Goal: Check status: Check status

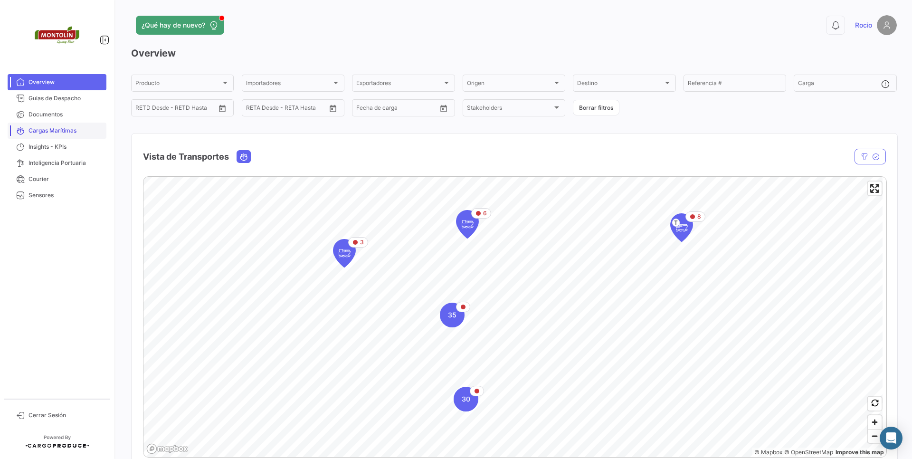
click at [85, 134] on span "Cargas Marítimas" at bounding box center [65, 130] width 74 height 9
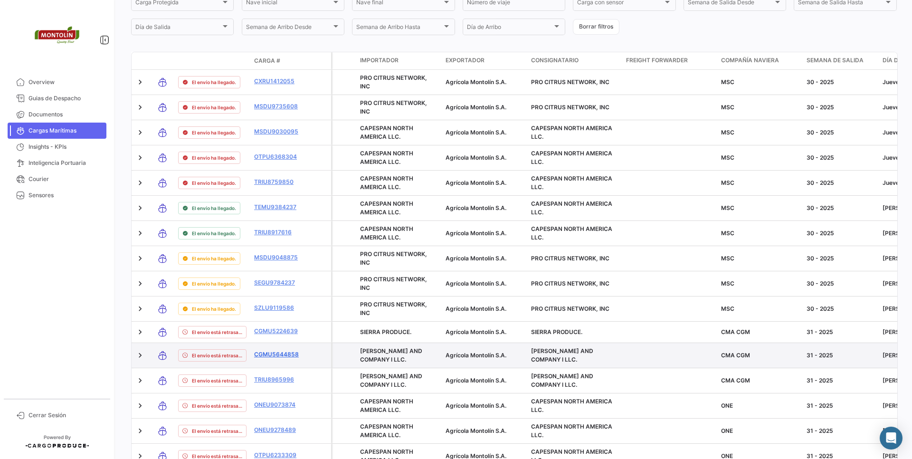
scroll to position [379, 0]
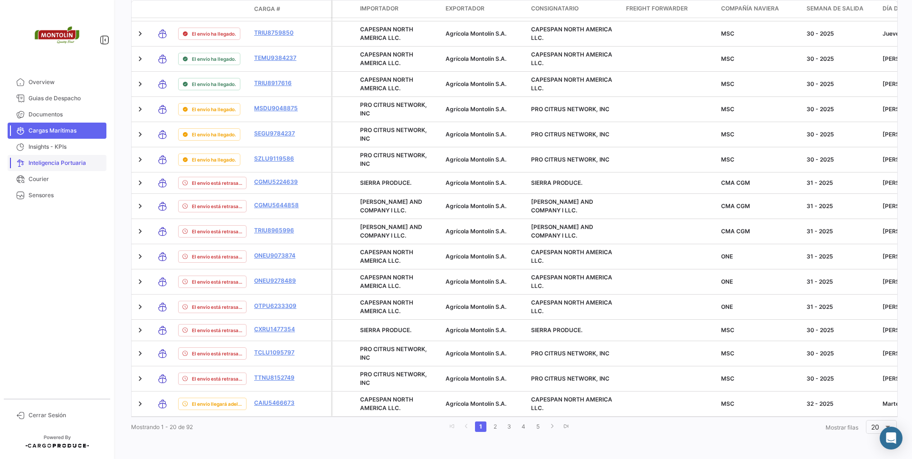
click at [36, 164] on span "Inteligencia Portuaria" at bounding box center [65, 163] width 74 height 9
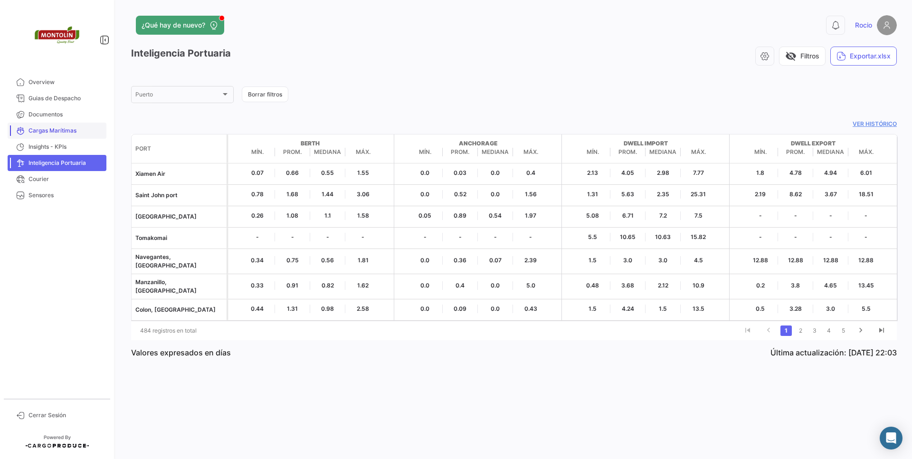
click at [70, 135] on link "Cargas Marítimas" at bounding box center [57, 131] width 99 height 16
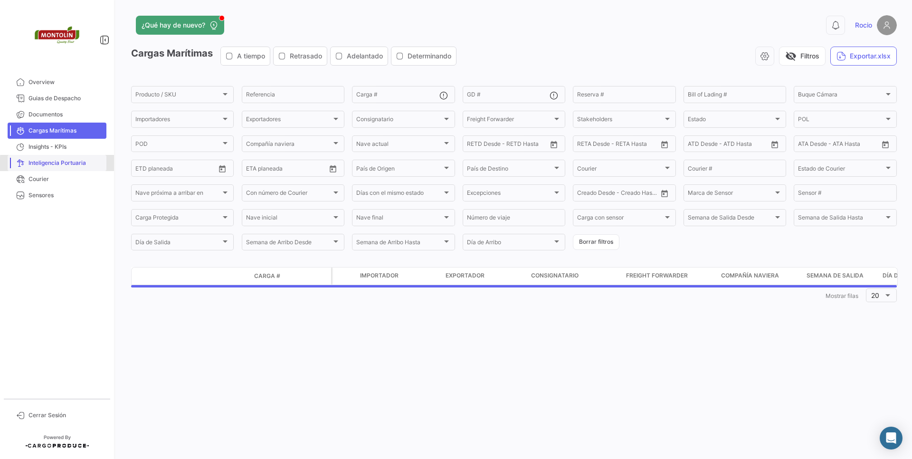
click at [65, 164] on span "Inteligencia Portuaria" at bounding box center [65, 163] width 74 height 9
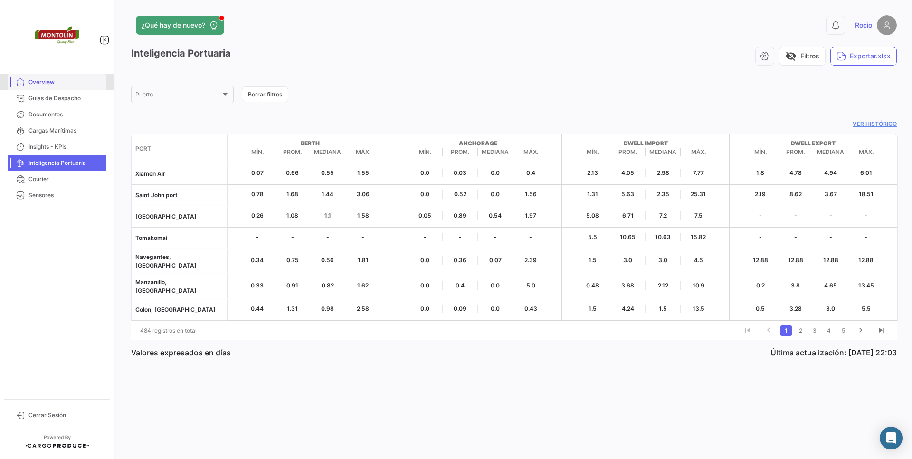
click at [56, 84] on span "Overview" at bounding box center [65, 82] width 74 height 9
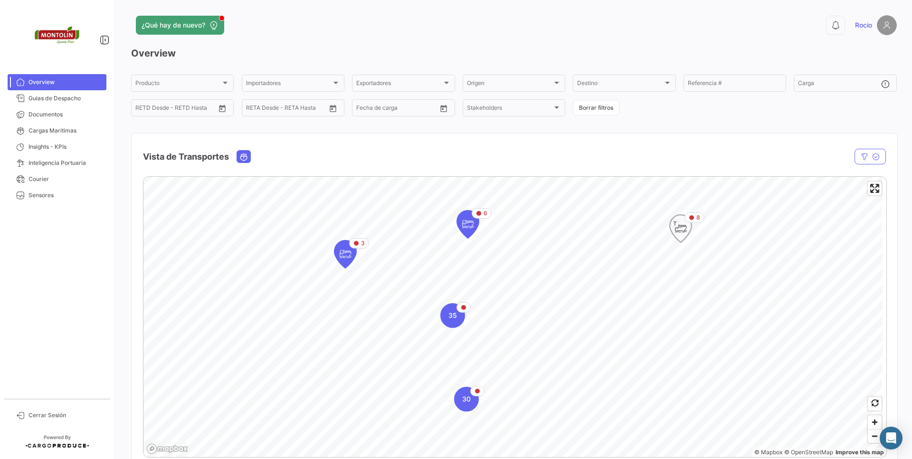
click at [686, 231] on icon "Map marker" at bounding box center [680, 228] width 13 height 20
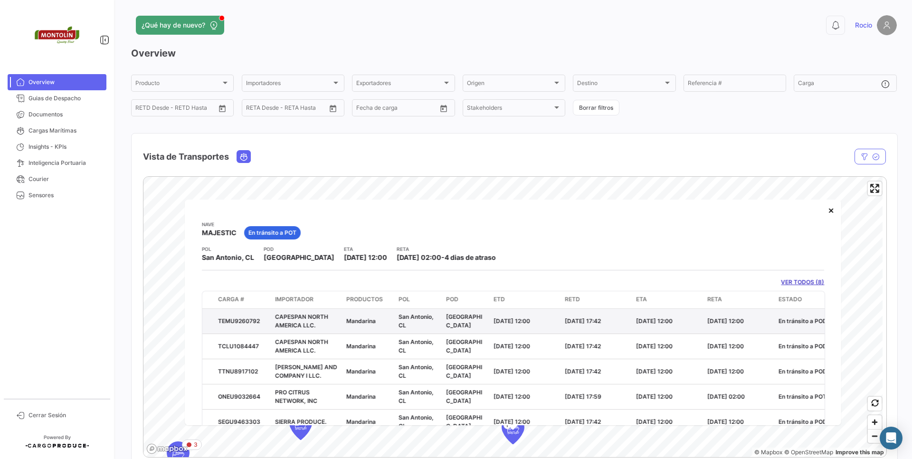
click at [236, 318] on div "TEMU9260792" at bounding box center [242, 320] width 49 height 9
copy div "TEMU9260792"
click at [56, 130] on span "Cargas Marítimas" at bounding box center [65, 130] width 74 height 9
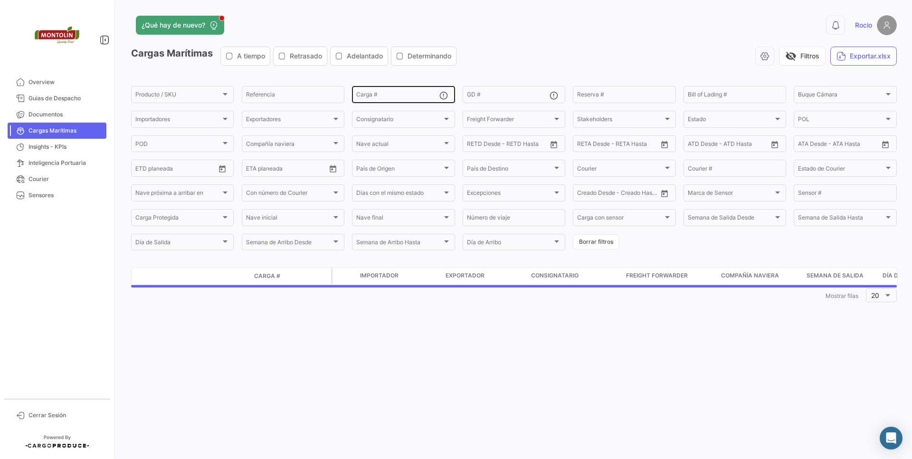
click at [414, 101] on div "Carga #" at bounding box center [397, 94] width 83 height 19
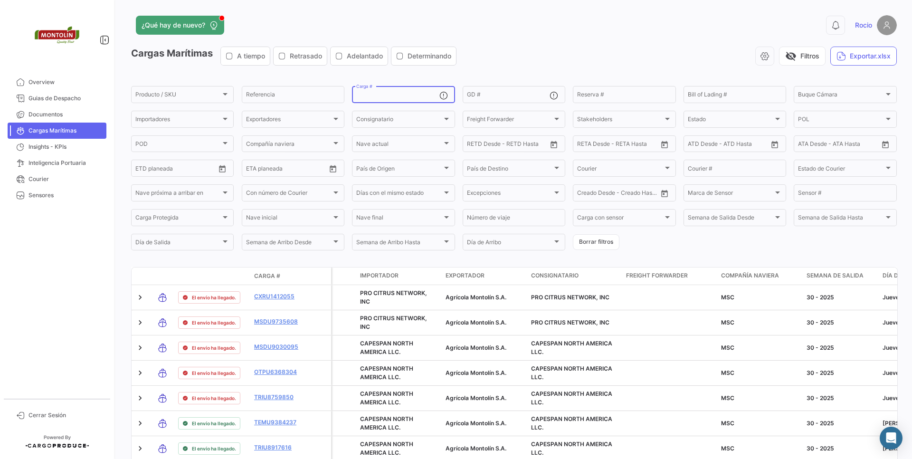
paste input "TEMU9260792"
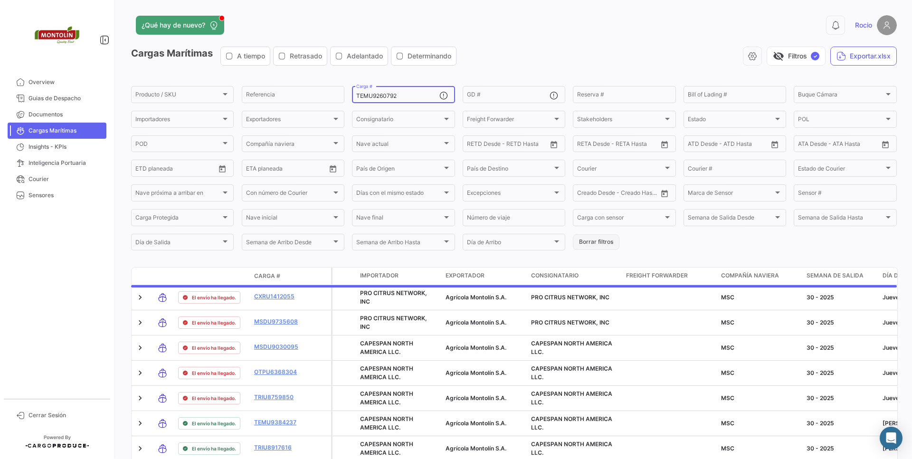
type input "TEMU9260792"
click at [604, 245] on button "Borrar filtros" at bounding box center [596, 242] width 47 height 16
click at [382, 98] on input "Carga #" at bounding box center [397, 96] width 83 height 7
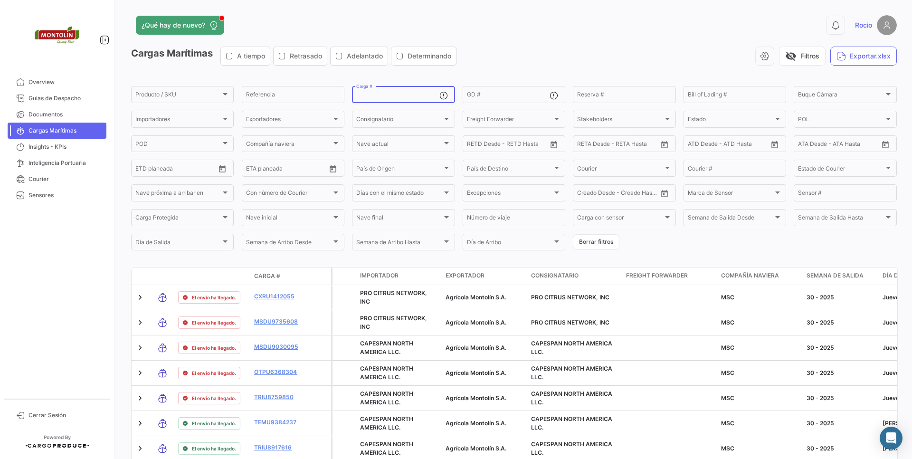
paste input "TEMU9260792"
click at [523, 67] on div "Cargas Marítimas A tiempo Retrasado Adelantado Determinando visibility_off Filt…" at bounding box center [513, 60] width 765 height 27
click at [406, 99] on input "TEMU9260792" at bounding box center [397, 96] width 83 height 7
type input "TEMU9260792"
click at [604, 236] on button "Borrar filtros" at bounding box center [596, 242] width 47 height 16
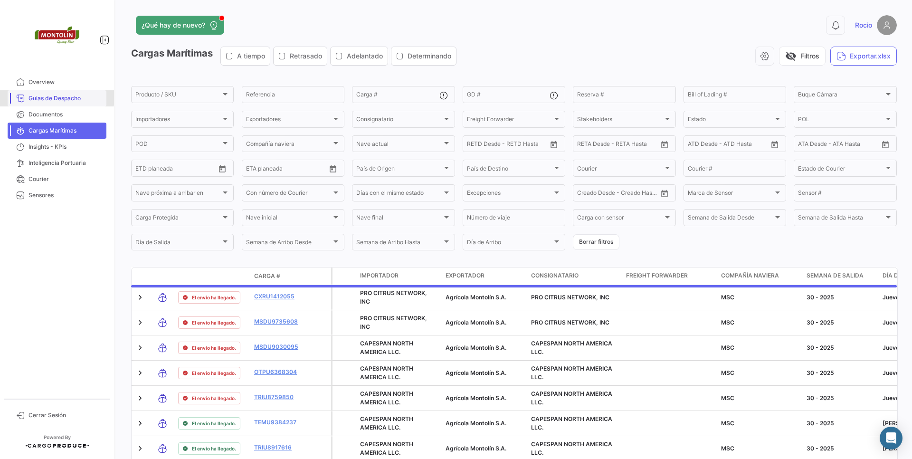
click at [50, 97] on span "Guias de Despacho" at bounding box center [65, 98] width 74 height 9
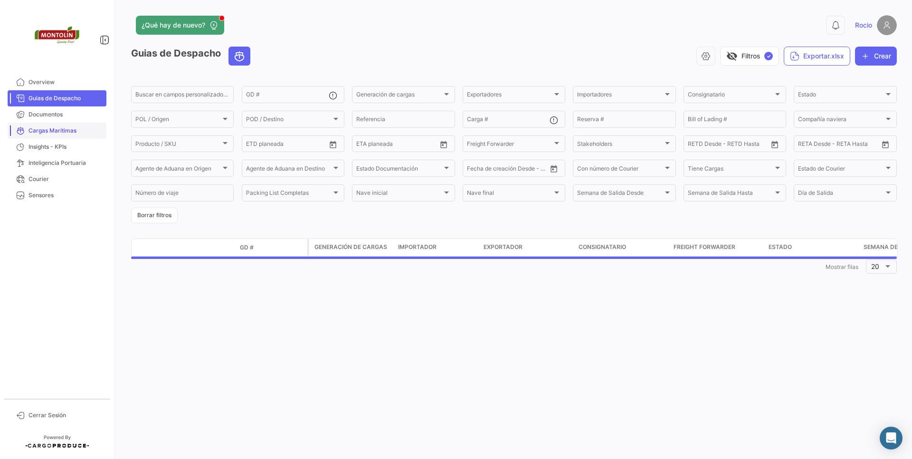
click at [51, 130] on span "Cargas Marítimas" at bounding box center [65, 130] width 74 height 9
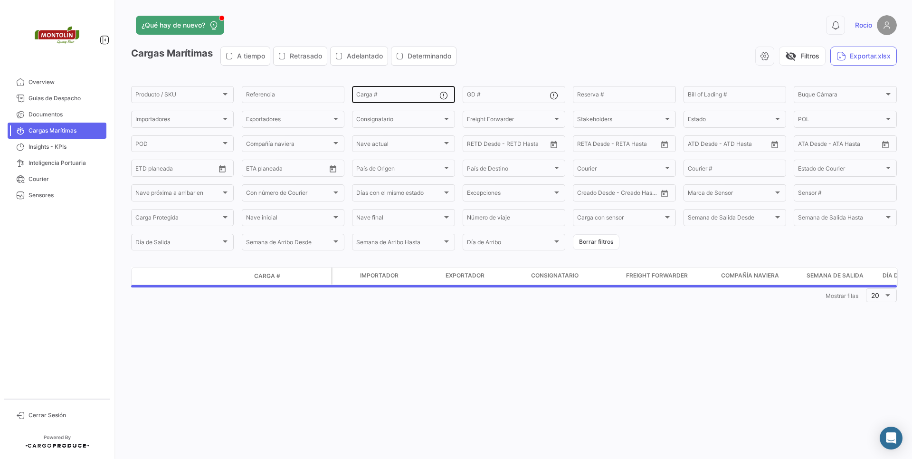
click at [390, 97] on input "Carga #" at bounding box center [397, 96] width 83 height 7
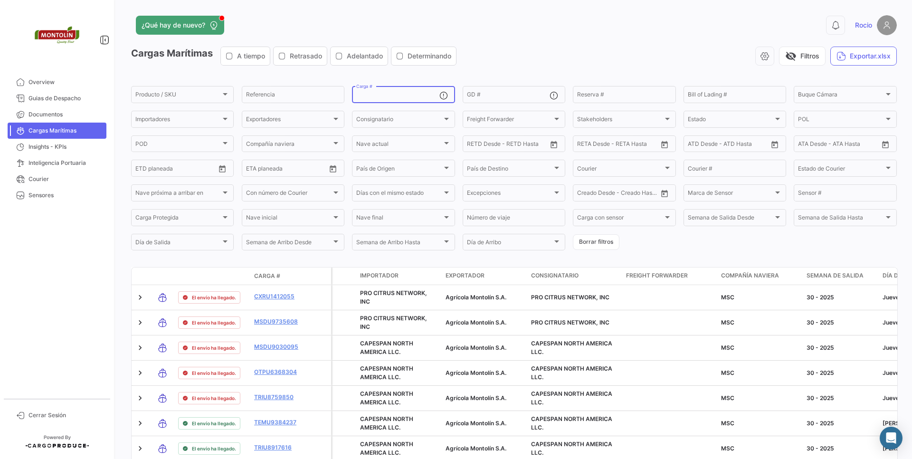
paste input "TEMU9260792"
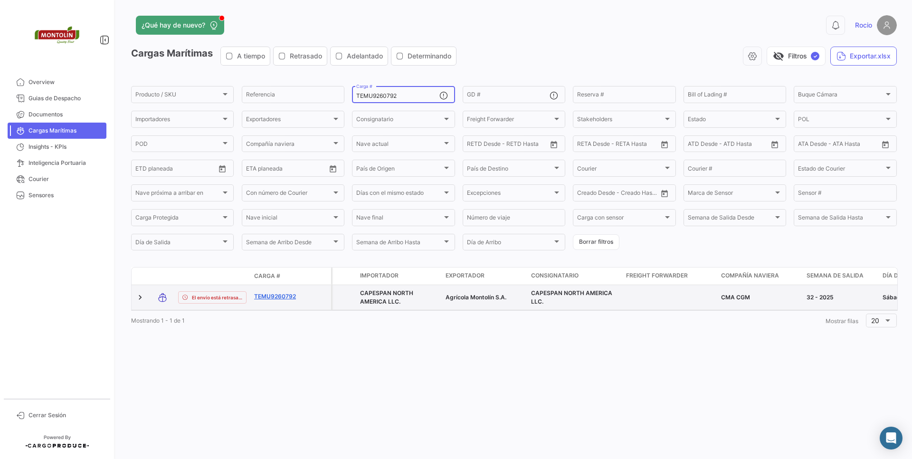
type input "TEMU9260792"
click at [280, 298] on link "TEMU9260792" at bounding box center [278, 296] width 49 height 9
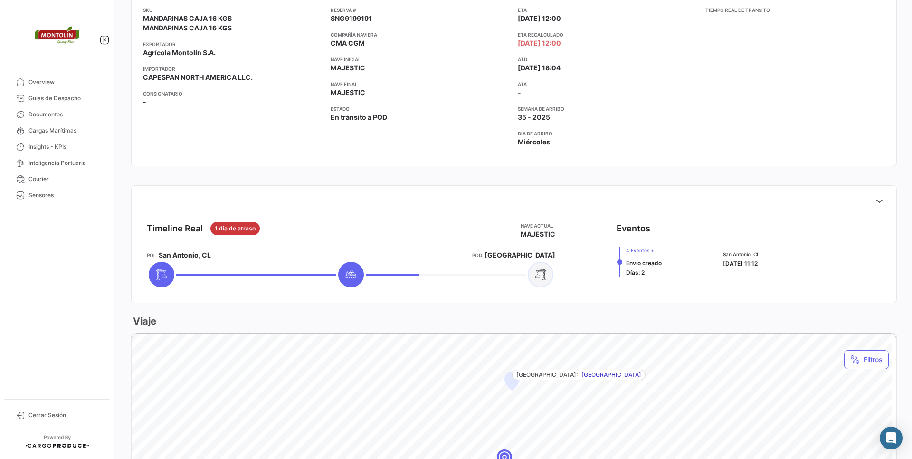
scroll to position [228, 0]
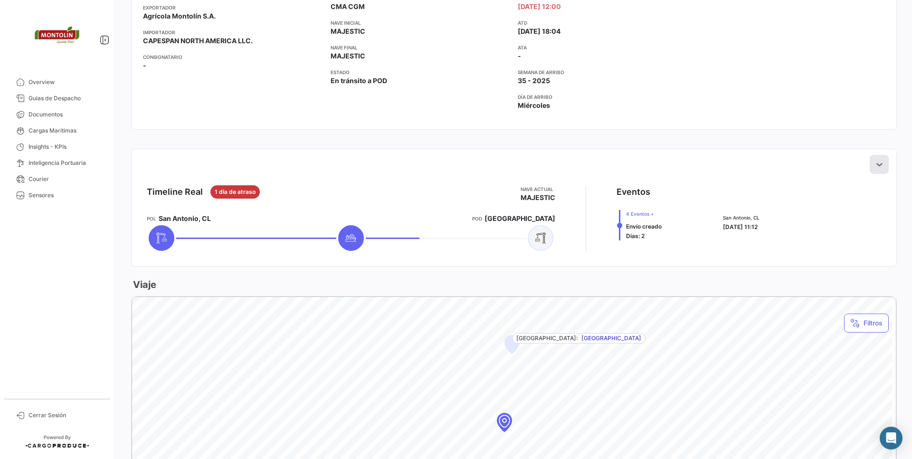
click at [869, 164] on button at bounding box center [878, 164] width 19 height 19
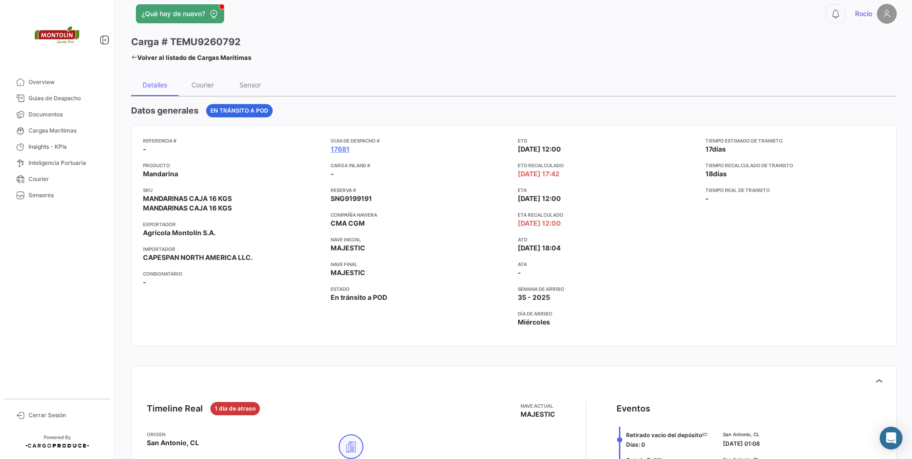
scroll to position [0, 0]
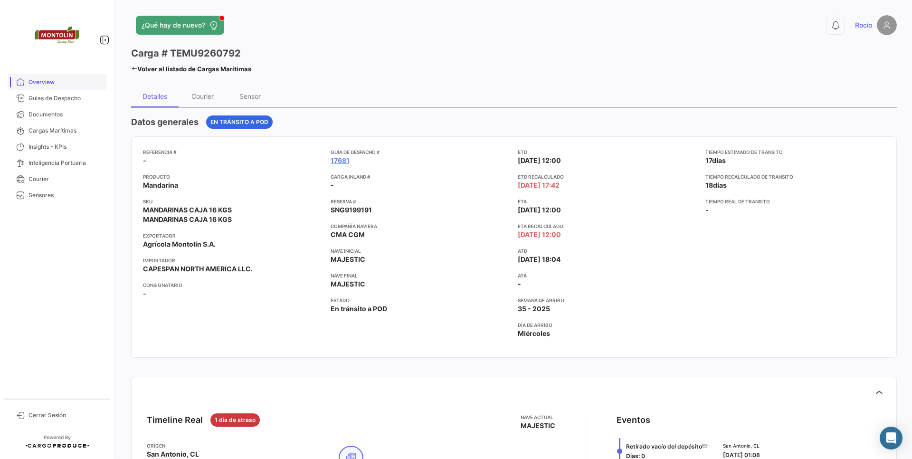
click at [23, 76] on link "Overview" at bounding box center [57, 82] width 99 height 16
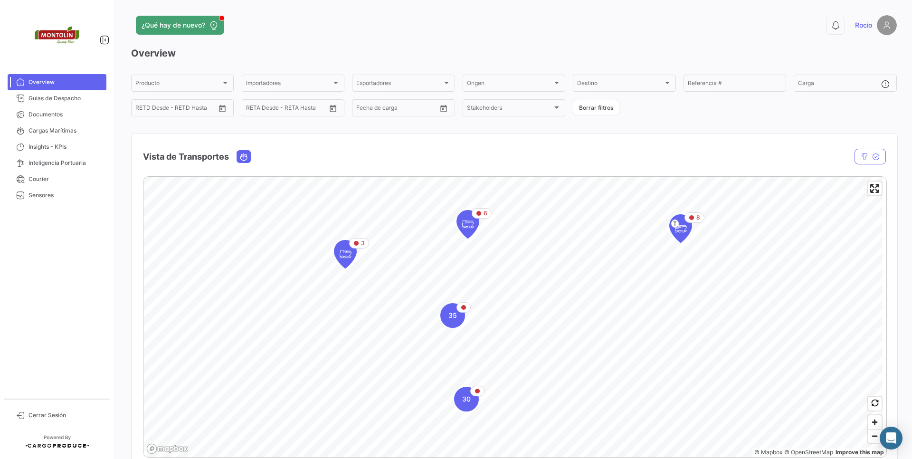
click at [53, 132] on span "Cargas Marítimas" at bounding box center [65, 130] width 74 height 9
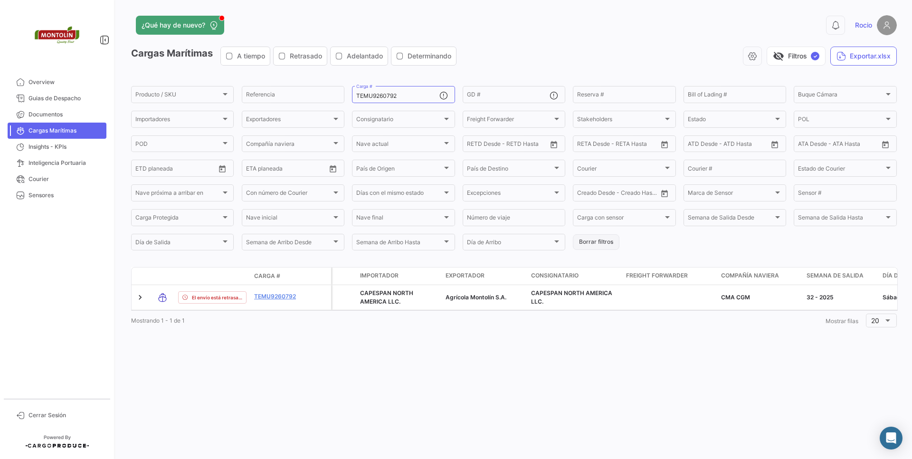
click at [598, 243] on button "Borrar filtros" at bounding box center [596, 242] width 47 height 16
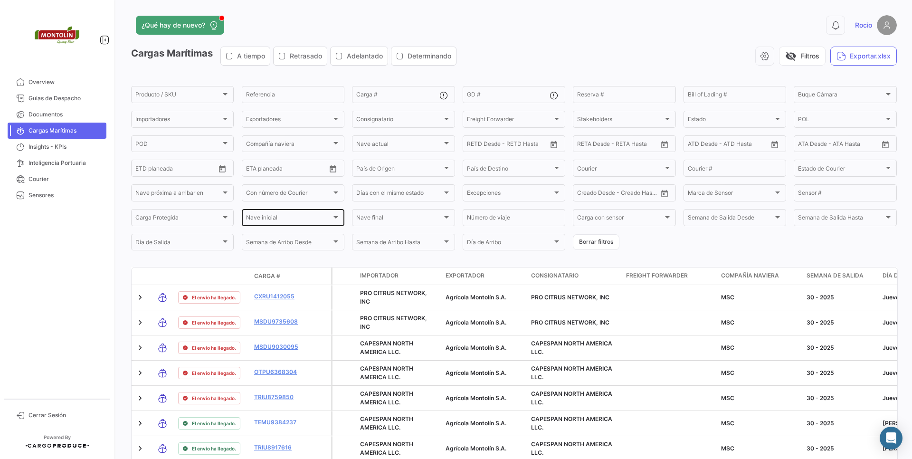
click at [318, 225] on div "Nave inicial Nave inicial" at bounding box center [293, 217] width 94 height 19
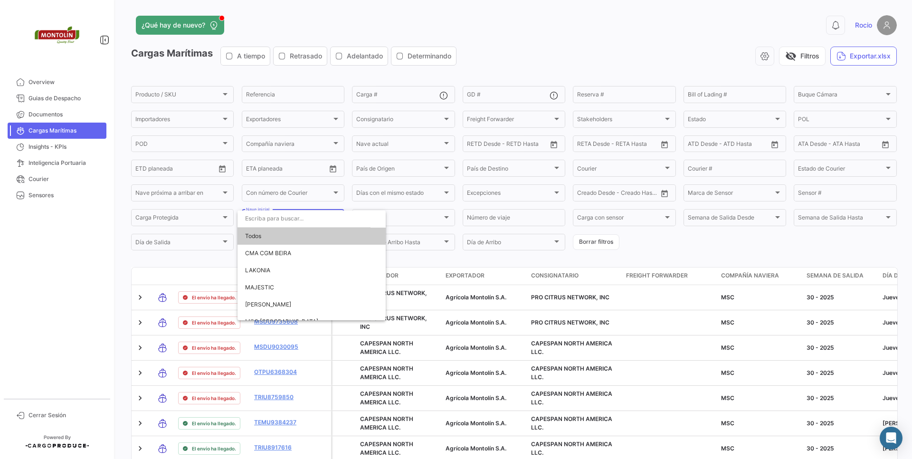
click at [264, 221] on input "dropdown search" at bounding box center [303, 218] width 133 height 17
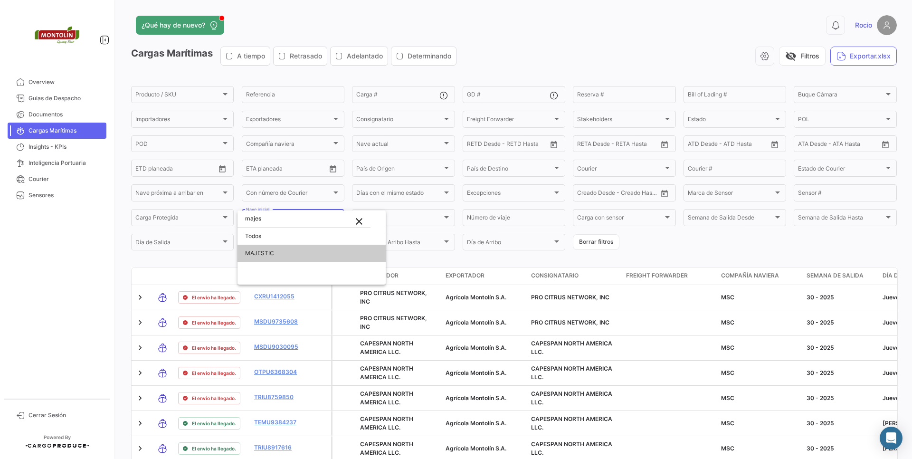
type input "majes"
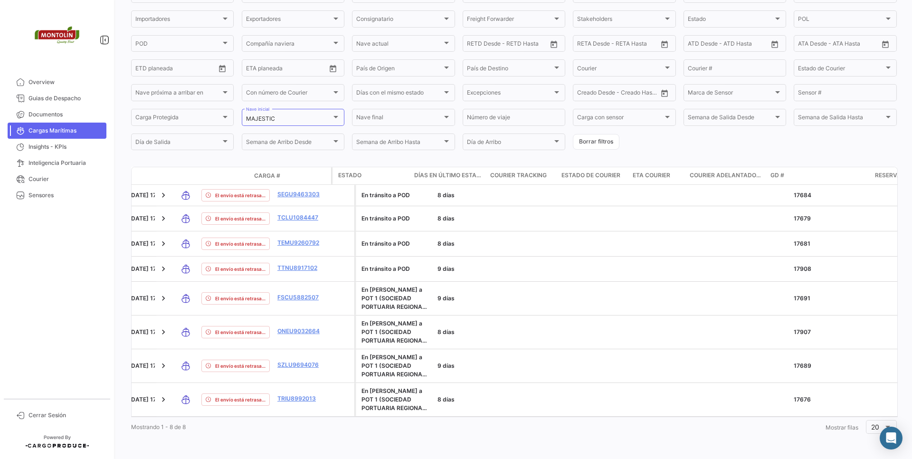
scroll to position [0, 1408]
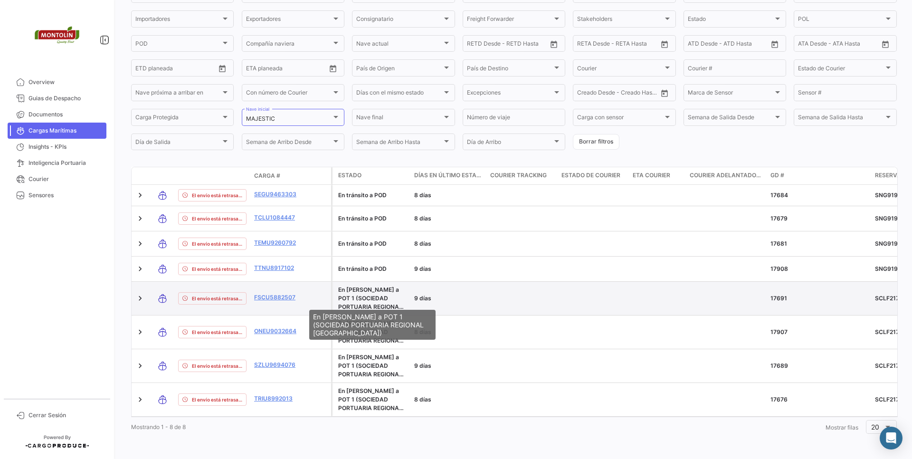
click at [386, 288] on span "En [PERSON_NAME] a POT 1 (SOCIEDAD PORTUARIA REGIONAL [GEOGRAPHIC_DATA])" at bounding box center [371, 302] width 66 height 33
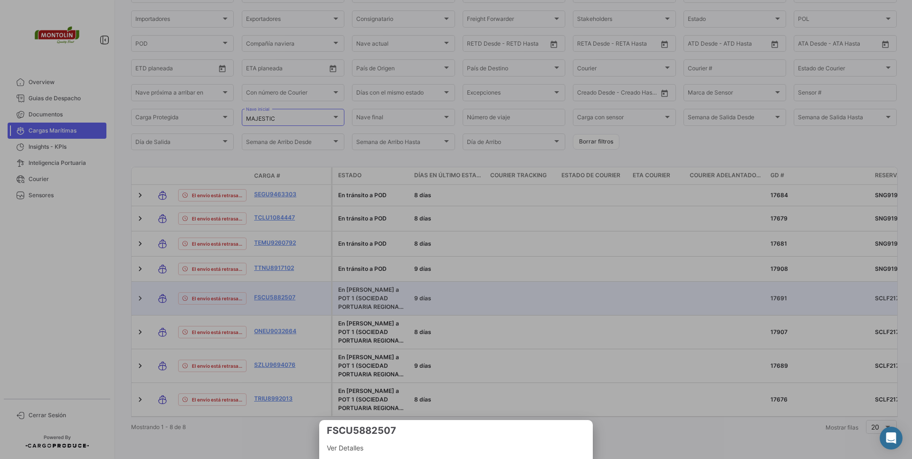
click at [344, 452] on span "Ver Detalles" at bounding box center [456, 447] width 258 height 11
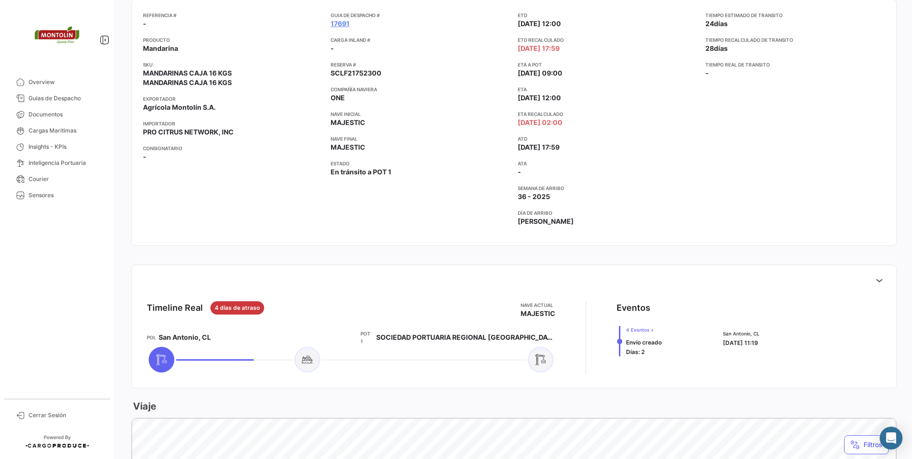
scroll to position [171, 0]
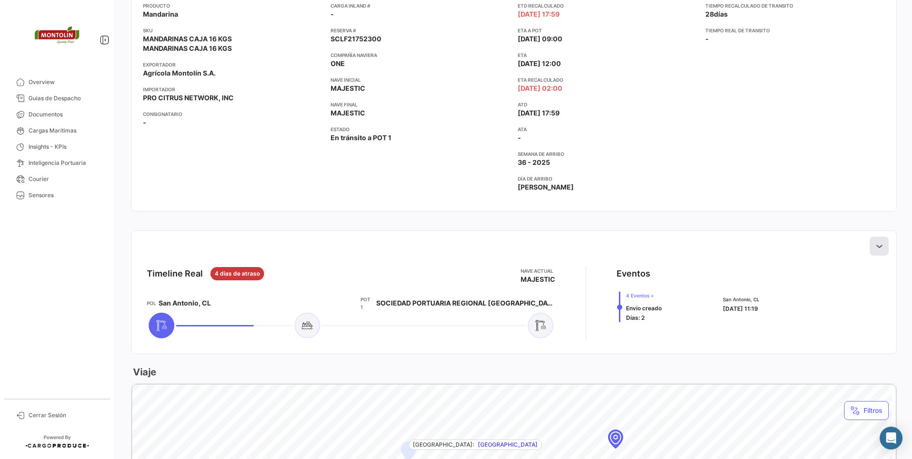
click at [869, 242] on button at bounding box center [878, 245] width 19 height 19
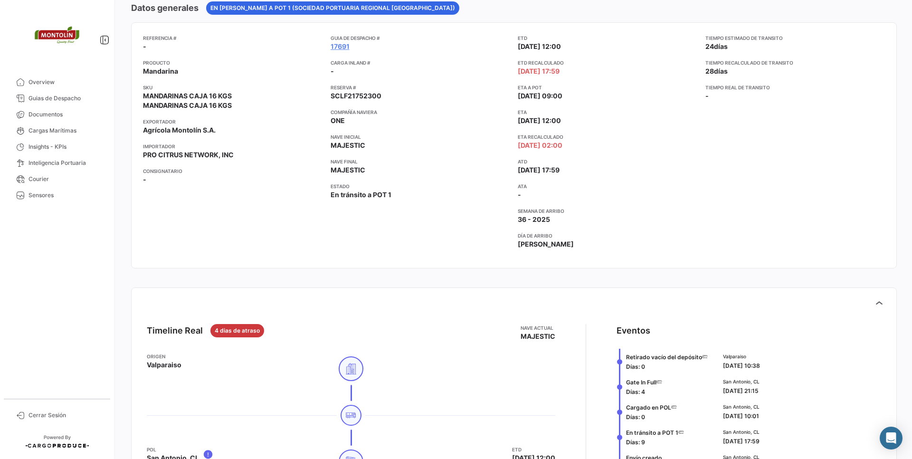
scroll to position [0, 0]
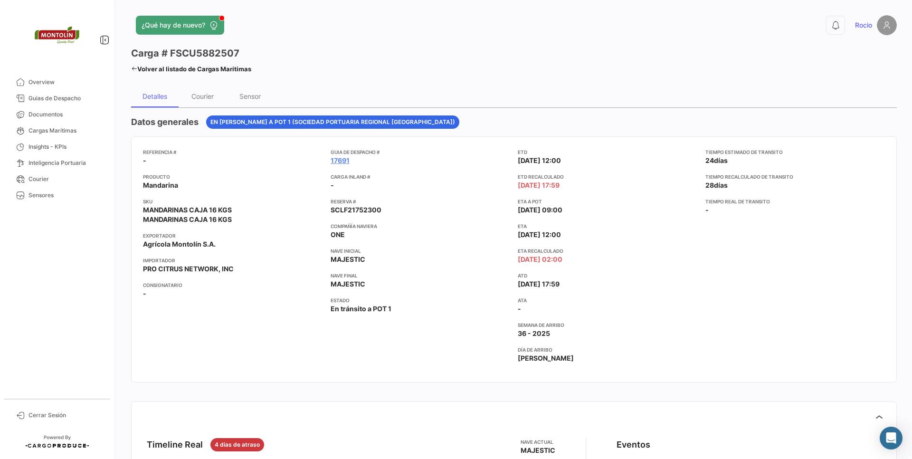
click at [189, 53] on h3 "Carga # FSCU5882507" at bounding box center [185, 53] width 108 height 13
copy h3 "FSCU5882507"
click at [37, 87] on link "Overview" at bounding box center [57, 82] width 99 height 16
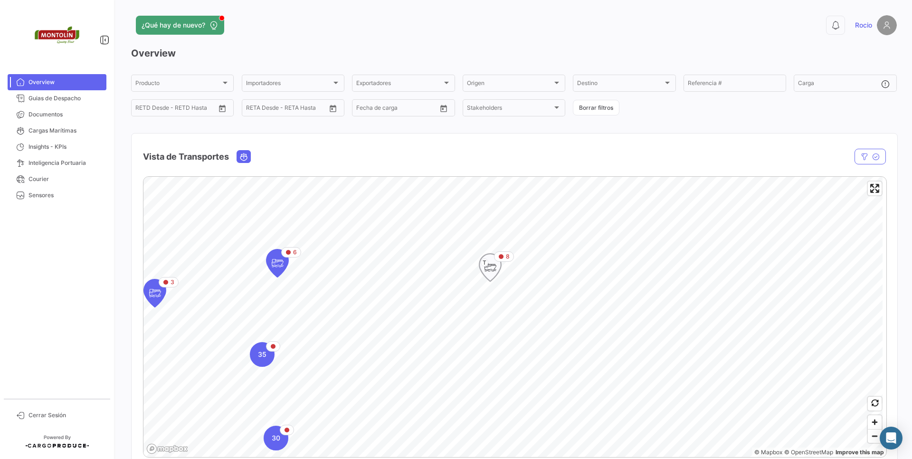
click at [493, 275] on icon "Map marker" at bounding box center [489, 267] width 13 height 20
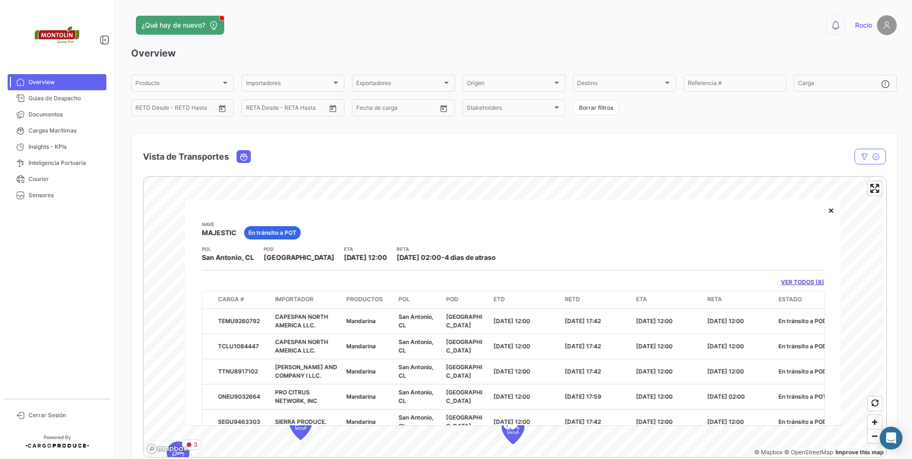
click at [217, 235] on span "MAJESTIC" at bounding box center [219, 232] width 35 height 9
copy span "MAJESTIC"
click at [71, 137] on link "Cargas Marítimas" at bounding box center [57, 131] width 99 height 16
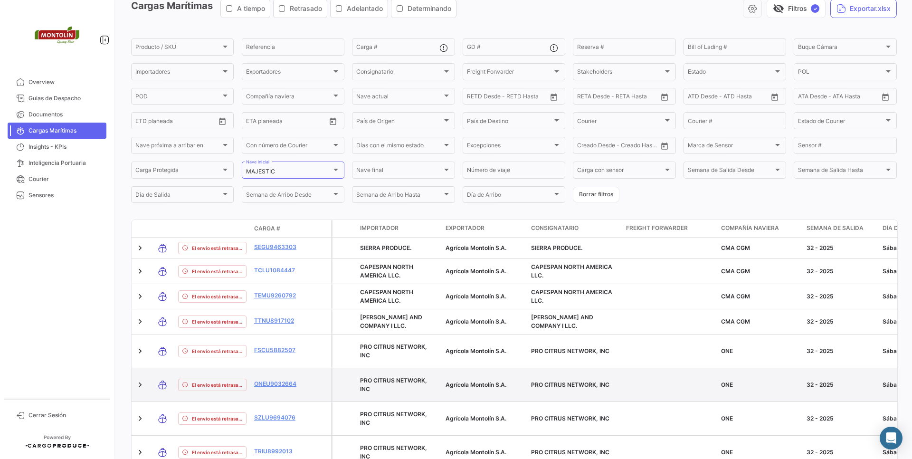
scroll to position [107, 0]
